Goal: Transaction & Acquisition: Obtain resource

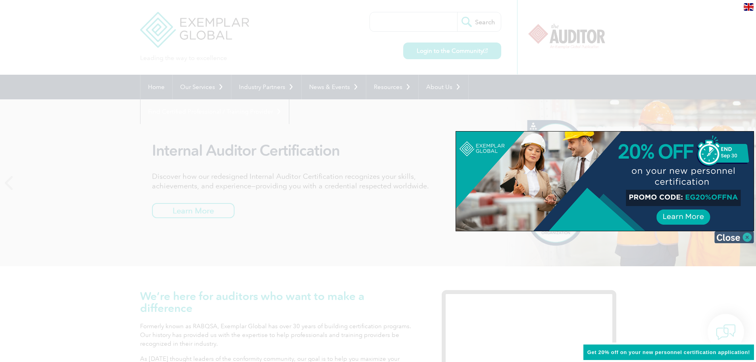
click at [740, 235] on img at bounding box center [735, 237] width 40 height 12
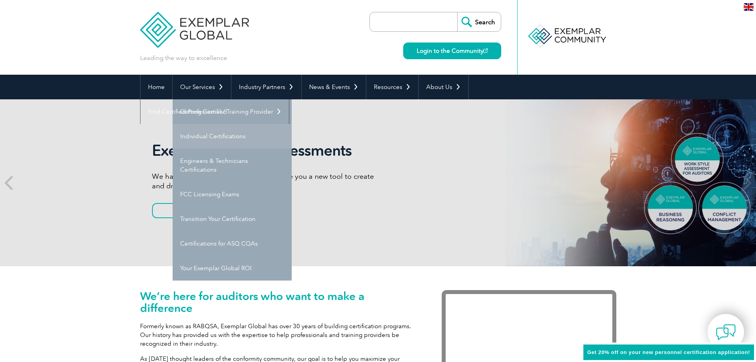
click at [202, 137] on link "Individual Certifications" at bounding box center [232, 136] width 119 height 25
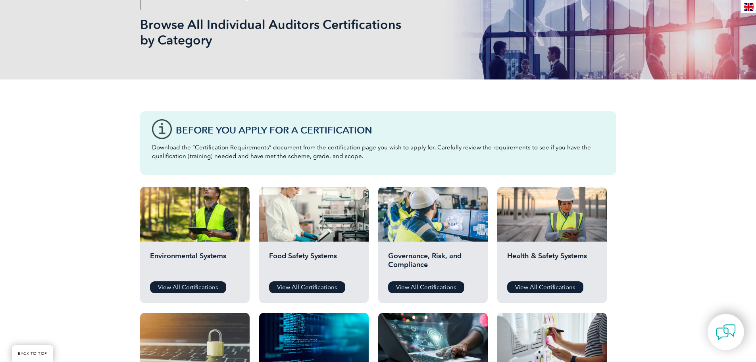
scroll to position [119, 0]
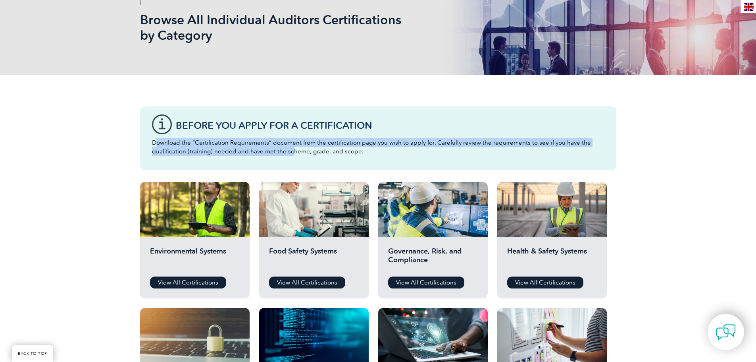
drag, startPoint x: 158, startPoint y: 144, endPoint x: 288, endPoint y: 154, distance: 130.6
click at [288, 154] on p "Download the “Certification Requirements” document from the certification page …" at bounding box center [378, 146] width 453 height 17
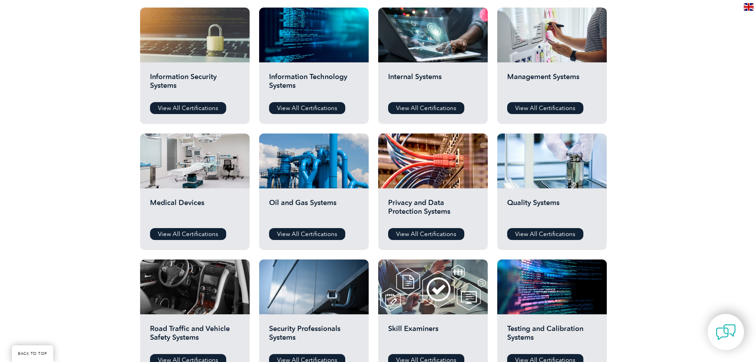
scroll to position [437, 0]
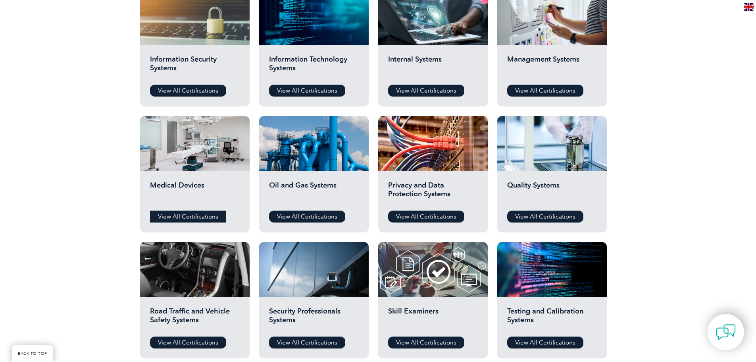
click at [191, 212] on link "View All Certifications" at bounding box center [188, 216] width 76 height 12
click at [535, 213] on link "View All Certifications" at bounding box center [545, 216] width 76 height 12
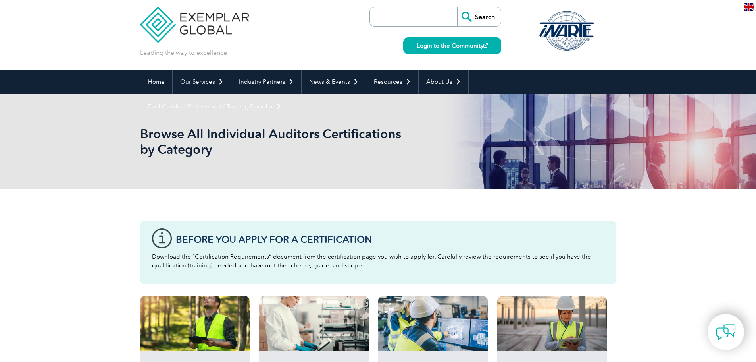
scroll to position [0, 0]
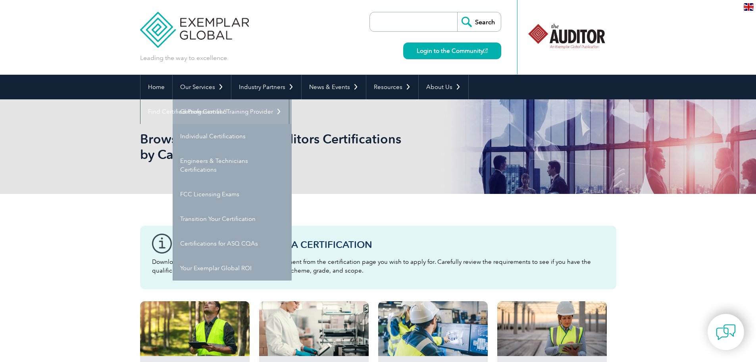
click at [208, 113] on link "Getting Certified" at bounding box center [232, 111] width 119 height 25
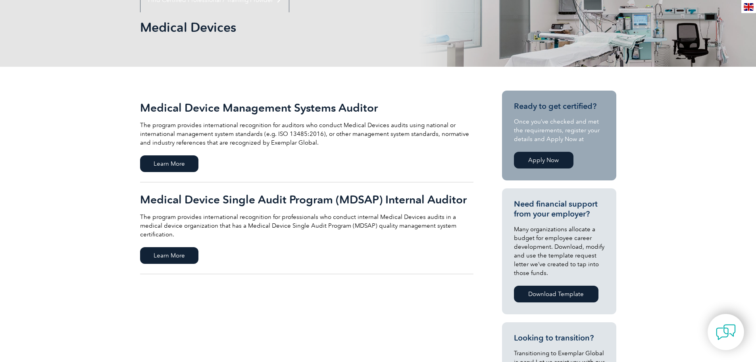
scroll to position [159, 0]
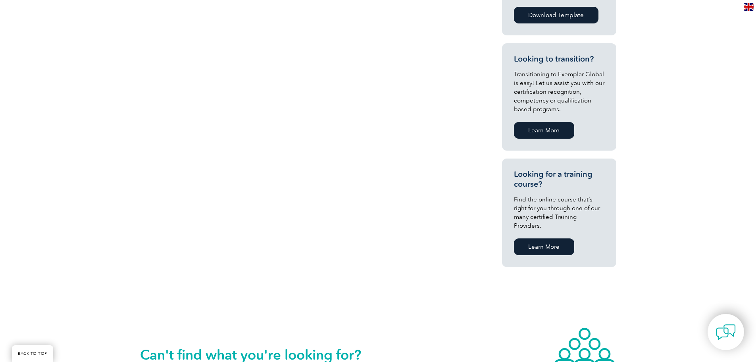
scroll to position [119, 0]
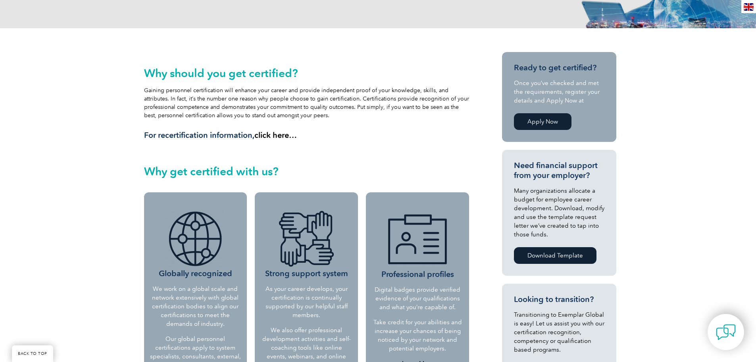
scroll to position [190, 0]
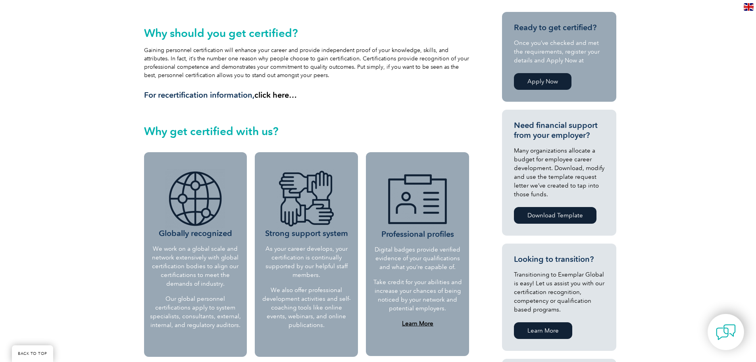
click at [552, 81] on link "Apply Now" at bounding box center [543, 81] width 58 height 17
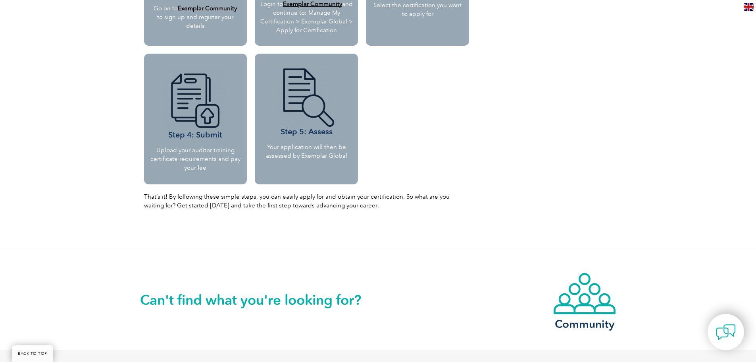
scroll to position [0, 0]
